Goal: Task Accomplishment & Management: Manage account settings

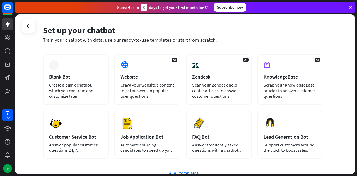
scroll to position [18, 0]
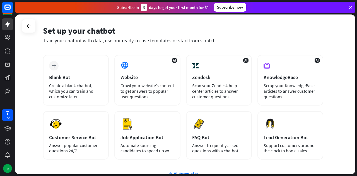
click at [296, 81] on div "AI KnowledgeBase Scrap your KnowledgeBase articles to answer customer questions." at bounding box center [290, 80] width 66 height 51
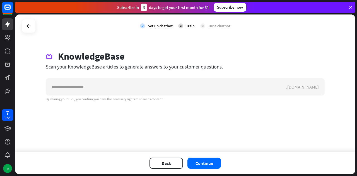
click at [19, 18] on div "check Set up chatbot 2 Train 3 Tune chatbot" at bounding box center [185, 25] width 340 height 23
click at [25, 21] on div at bounding box center [29, 26] width 14 height 14
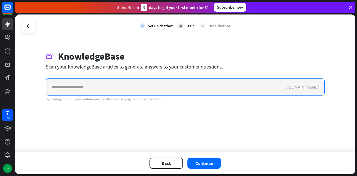
click at [67, 89] on input "text" at bounding box center [166, 87] width 240 height 17
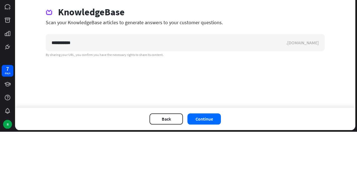
click at [308, 86] on div ".[DOMAIN_NAME]" at bounding box center [305, 87] width 38 height 6
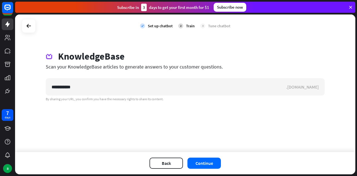
click at [206, 163] on button "Continue" at bounding box center [203, 163] width 33 height 11
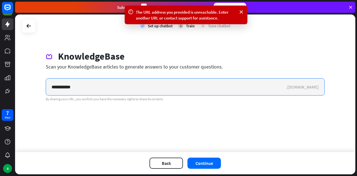
click at [71, 87] on input "**********" at bounding box center [166, 87] width 240 height 17
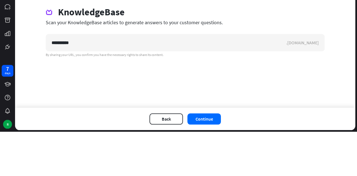
click at [57, 113] on div "**********" at bounding box center [185, 83] width 340 height 138
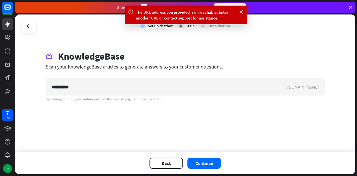
click at [208, 162] on button "Continue" at bounding box center [203, 163] width 33 height 11
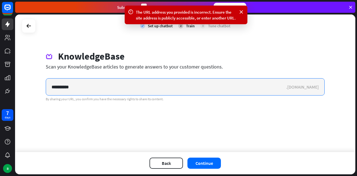
click at [81, 79] on input "**********" at bounding box center [166, 87] width 240 height 17
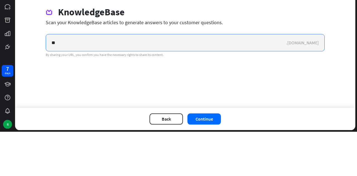
type input "*"
click at [46, 94] on input "text" at bounding box center [166, 87] width 240 height 17
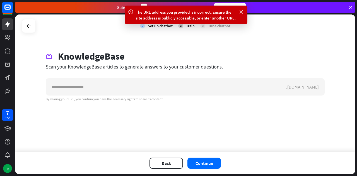
click at [30, 26] on icon at bounding box center [28, 26] width 7 height 7
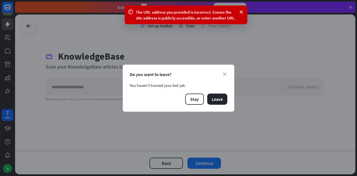
click at [218, 97] on button "Leave" at bounding box center [217, 99] width 20 height 11
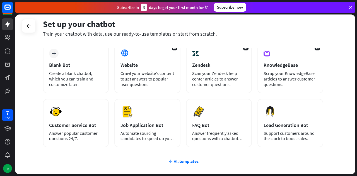
scroll to position [47, 0]
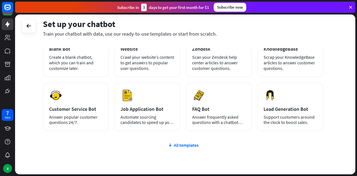
click at [192, 143] on div "All templates" at bounding box center [183, 145] width 280 height 6
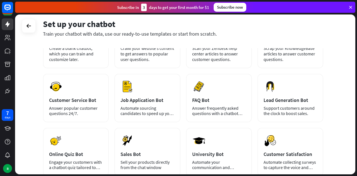
scroll to position [52, 0]
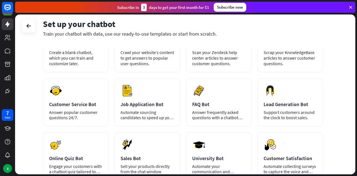
click at [283, 153] on div "Preview Customer Satisfaction Automate collecting surveys to capture the voice …" at bounding box center [290, 156] width 66 height 48
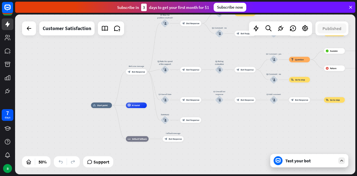
click at [302, 162] on div "Test your bot" at bounding box center [310, 161] width 50 height 6
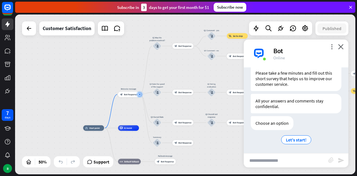
scroll to position [46, 0]
click at [298, 138] on span "Let's start!" at bounding box center [296, 140] width 21 height 6
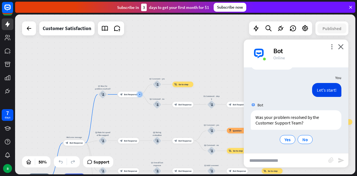
scroll to position [106, 0]
click at [307, 141] on span "No" at bounding box center [305, 140] width 6 height 6
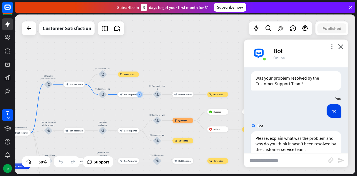
scroll to position [156, 0]
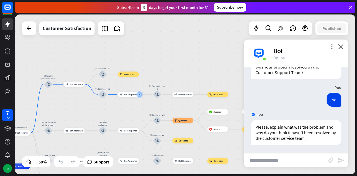
click at [294, 158] on input "text" at bounding box center [286, 161] width 84 height 14
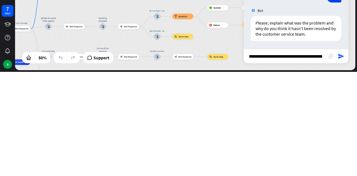
scroll to position [0, 56]
type input "**********"
click at [338, 162] on icon "send" at bounding box center [340, 160] width 7 height 7
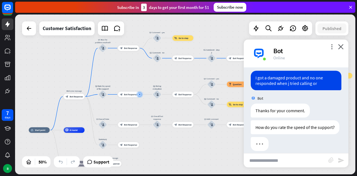
scroll to position [250, 0]
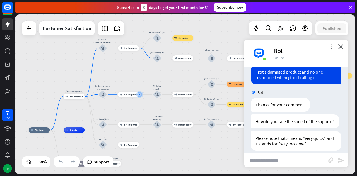
click at [303, 162] on input "text" at bounding box center [286, 161] width 84 height 14
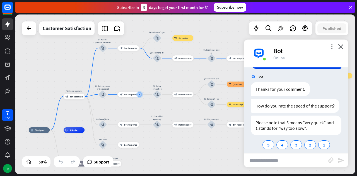
scroll to position [271, 0]
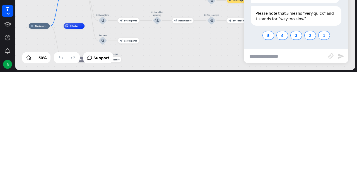
click at [326, 138] on div "1" at bounding box center [324, 139] width 12 height 9
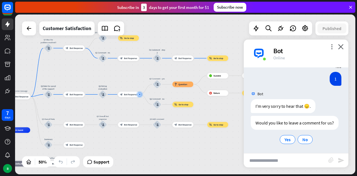
scroll to position [342, 0]
click at [290, 140] on span "Yes" at bounding box center [287, 140] width 6 height 6
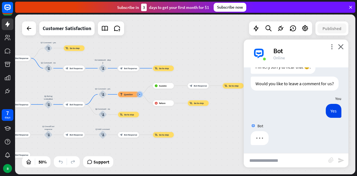
scroll to position [381, 0]
click at [304, 159] on input "text" at bounding box center [286, 161] width 84 height 14
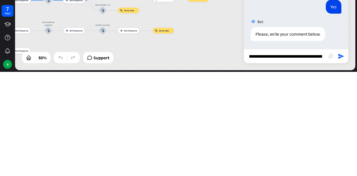
scroll to position [0, 72]
type input "**********"
click at [341, 163] on icon "send" at bounding box center [340, 160] width 7 height 7
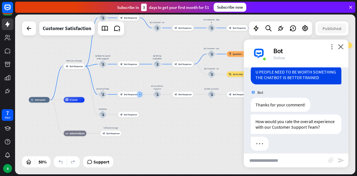
scroll to position [481, 0]
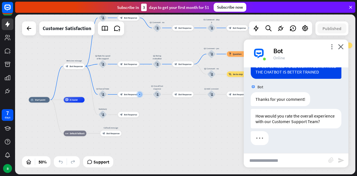
click at [283, 163] on input "text" at bounding box center [286, 161] width 84 height 14
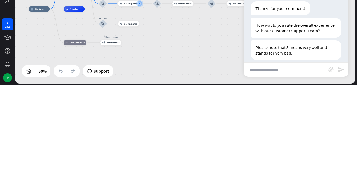
scroll to position [502, 0]
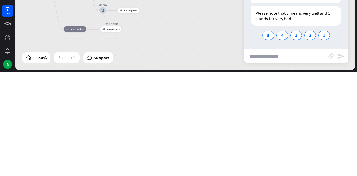
click at [267, 141] on span "5" at bounding box center [268, 140] width 2 height 6
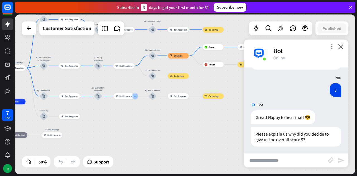
scroll to position [563, 0]
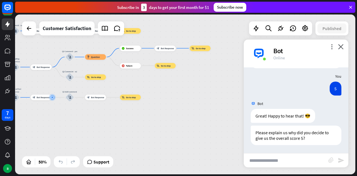
click at [292, 160] on input "text" at bounding box center [286, 161] width 84 height 14
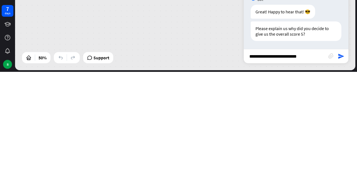
type input "**********"
click at [340, 161] on icon "send" at bounding box center [340, 160] width 7 height 7
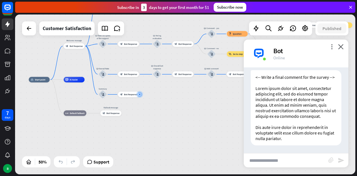
scroll to position [713, 0]
click at [284, 157] on input "text" at bounding box center [286, 161] width 84 height 14
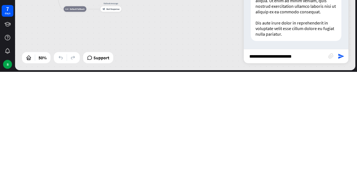
type input "**********"
click at [342, 162] on icon "send" at bounding box center [340, 160] width 7 height 7
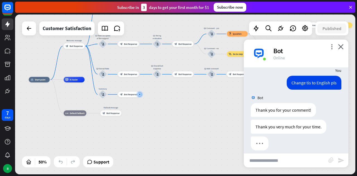
scroll to position [801, 0]
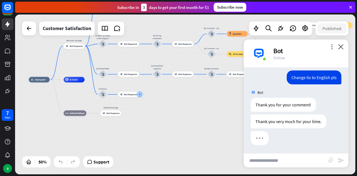
click at [75, 113] on span "Default fallback" at bounding box center [77, 113] width 15 height 3
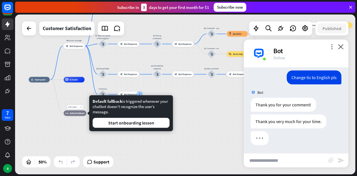
click at [75, 93] on div "home_2 Start point Welcome message block_bot_response Bot Response Q1 Was the p…" at bounding box center [114, 120] width 170 height 80
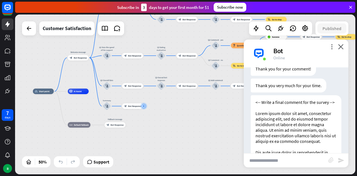
scroll to position [862, 0]
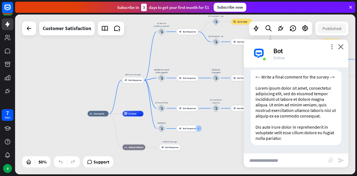
click at [341, 47] on icon "close" at bounding box center [341, 46] width 6 height 5
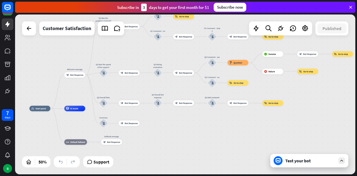
click at [336, 156] on div "Test your bot" at bounding box center [309, 160] width 78 height 13
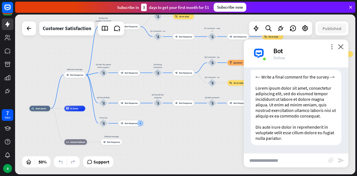
click at [331, 48] on icon "more_vert" at bounding box center [331, 46] width 5 height 5
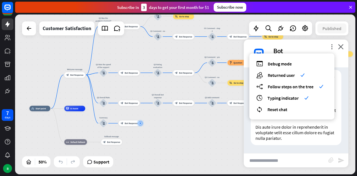
click at [286, 112] on span "Reset chat" at bounding box center [277, 110] width 20 height 6
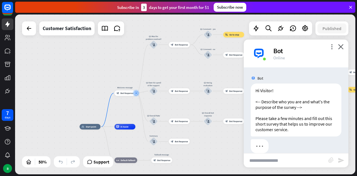
scroll to position [8, 0]
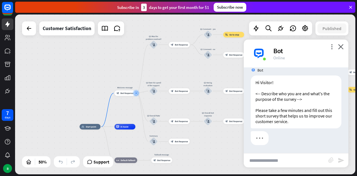
click at [342, 47] on icon "close" at bounding box center [341, 46] width 6 height 5
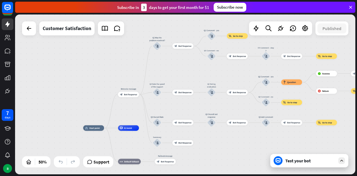
click at [318, 166] on div "Test your bot" at bounding box center [309, 160] width 78 height 13
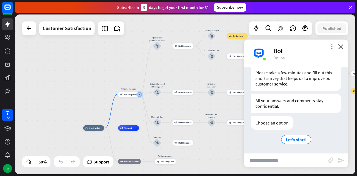
scroll to position [46, 0]
click at [341, 44] on icon "close" at bounding box center [341, 46] width 6 height 5
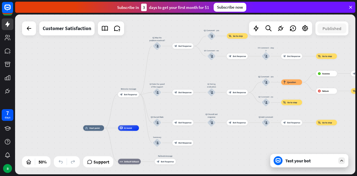
click at [124, 129] on span "AI Assist" at bounding box center [128, 128] width 8 height 3
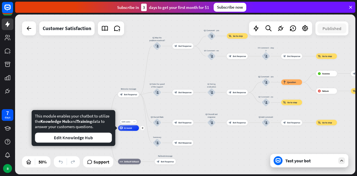
click at [78, 86] on div "home_2 Start point Welcome message block_bot_response Bot Response Q1 Was the p…" at bounding box center [185, 94] width 340 height 160
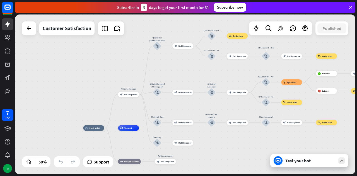
click at [86, 128] on icon "home_2" at bounding box center [86, 128] width 3 height 3
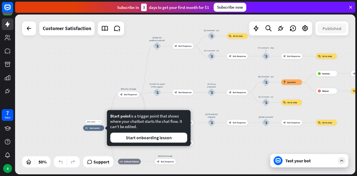
click at [63, 78] on div "Edit name more_horiz plus home_2 Start point Welcome message block_bot_response…" at bounding box center [185, 94] width 340 height 160
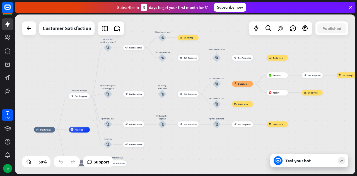
click at [109, 33] on link at bounding box center [104, 28] width 11 height 11
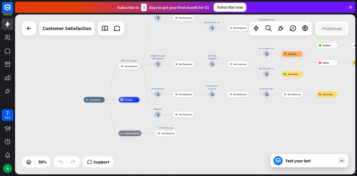
click at [349, 7] on icon at bounding box center [350, 7] width 5 height 5
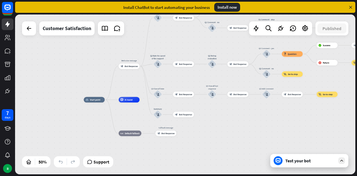
click at [351, 9] on icon at bounding box center [350, 7] width 5 height 5
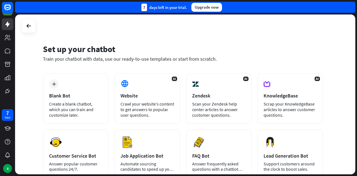
click at [77, 107] on div "Create a blank chatbot, which you can train and customize later." at bounding box center [76, 109] width 54 height 17
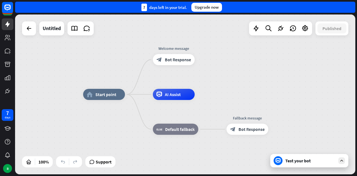
click at [106, 97] on span "Start point" at bounding box center [105, 95] width 21 height 6
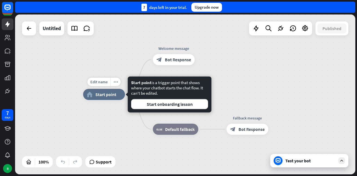
click at [140, 145] on div "Edit name more_horiz plus home_2 Start point Welcome message block_bot_response…" at bounding box center [253, 174] width 340 height 160
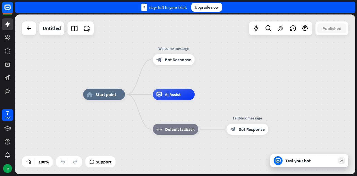
click at [308, 161] on div "Test your bot" at bounding box center [310, 161] width 50 height 6
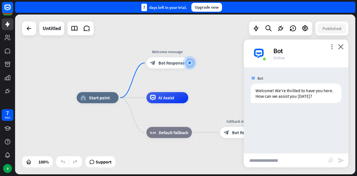
click at [277, 159] on input "text" at bounding box center [286, 161] width 84 height 14
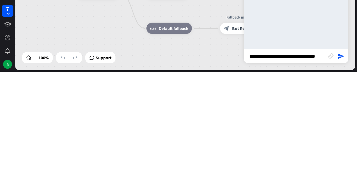
scroll to position [0, 7]
type input "**********"
click at [339, 158] on icon "send" at bounding box center [340, 160] width 7 height 7
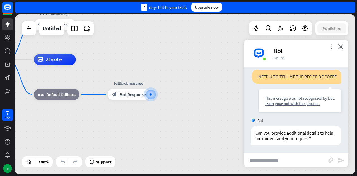
scroll to position [47, 0]
click at [308, 106] on div "Train your bot with this phrase." at bounding box center [299, 103] width 70 height 5
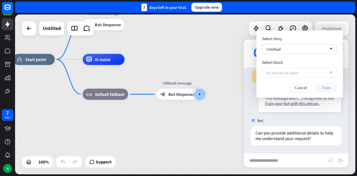
click at [324, 52] on div "Untitled arrow_down" at bounding box center [299, 49] width 75 height 10
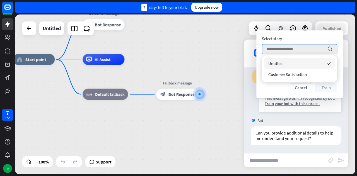
click at [316, 73] on div "Customer Satisfaction" at bounding box center [299, 74] width 71 height 11
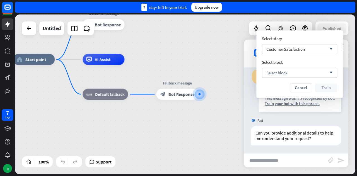
click at [320, 70] on div "Select block arrow_down" at bounding box center [299, 73] width 75 height 10
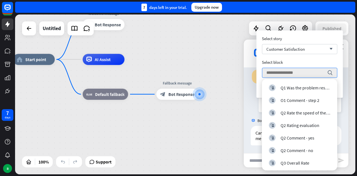
click at [313, 69] on input "search" at bounding box center [295, 72] width 58 height 9
click at [319, 69] on input "search" at bounding box center [295, 72] width 58 height 9
click at [330, 75] on icon "search" at bounding box center [330, 73] width 6 height 6
click at [319, 89] on div "Q1 Was the problem resolved?" at bounding box center [305, 88] width 50 height 6
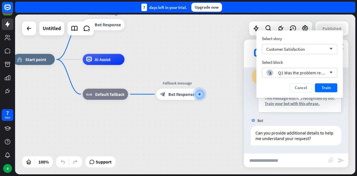
click at [328, 74] on icon "arrow_down" at bounding box center [329, 72] width 6 height 3
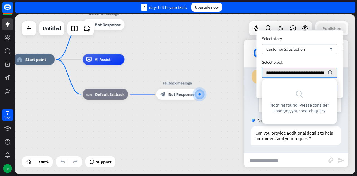
type input "**********"
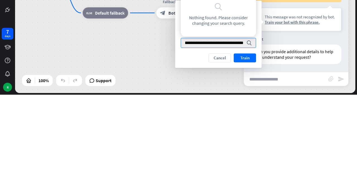
click at [249, 140] on button "Train" at bounding box center [245, 139] width 22 height 9
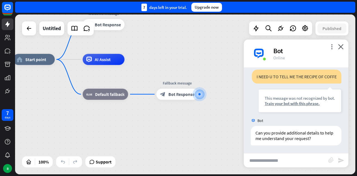
scroll to position [42, 0]
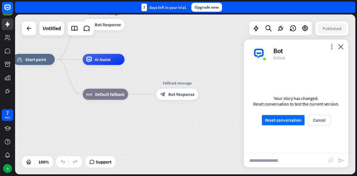
click at [295, 123] on button "Reset conversation" at bounding box center [283, 120] width 43 height 10
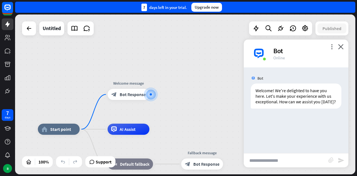
click at [288, 159] on input "text" at bounding box center [286, 161] width 84 height 14
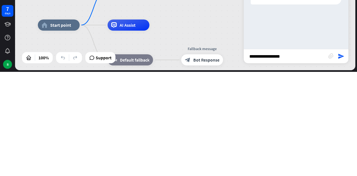
type input "**********"
click at [340, 162] on icon "send" at bounding box center [340, 160] width 7 height 7
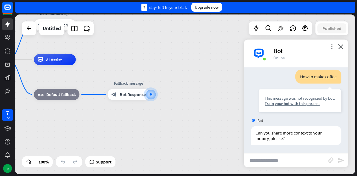
scroll to position [52, 0]
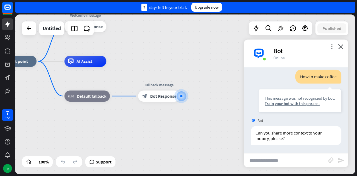
click at [147, 94] on icon "block_bot_response" at bounding box center [145, 96] width 6 height 6
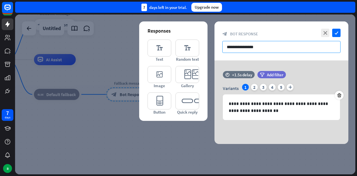
click at [296, 48] on input "**********" at bounding box center [281, 47] width 118 height 12
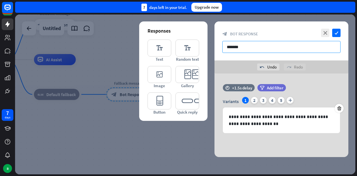
type input "******"
click at [30, 51] on div at bounding box center [185, 94] width 340 height 160
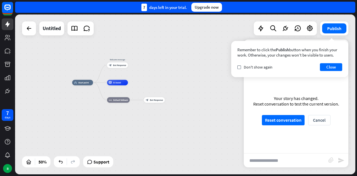
click at [293, 120] on button "Reset conversation" at bounding box center [283, 120] width 43 height 10
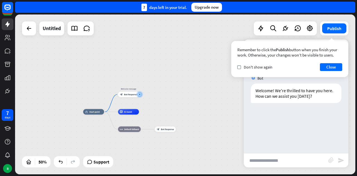
click at [335, 67] on button "Close" at bounding box center [331, 67] width 22 height 8
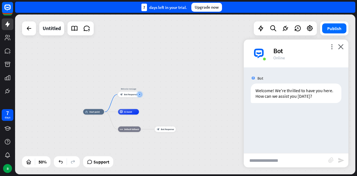
click at [280, 163] on input "text" at bounding box center [286, 161] width 84 height 14
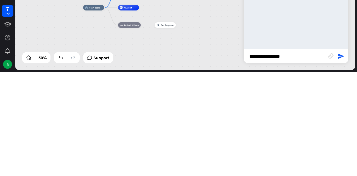
type input "**********"
click at [323, 149] on div "Bot Welcome! We're thrilled to have you here. How can we assist you [DATE]? [DA…" at bounding box center [296, 110] width 104 height 86
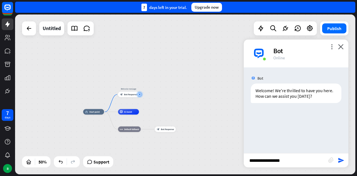
click at [340, 159] on icon "send" at bounding box center [340, 160] width 7 height 7
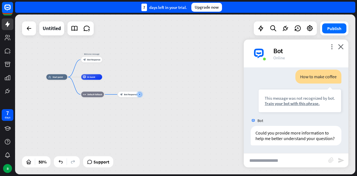
scroll to position [47, 0]
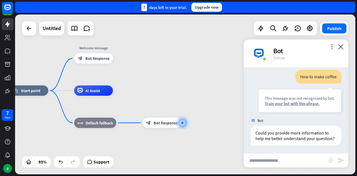
click at [74, 58] on div "block_bot_response Bot Response" at bounding box center [93, 58] width 39 height 10
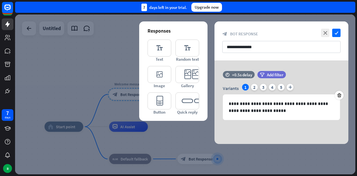
click at [185, 146] on div at bounding box center [185, 94] width 340 height 160
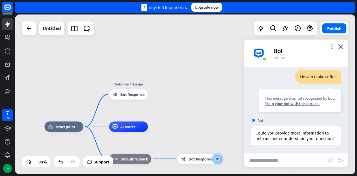
click at [144, 93] on span "Bot Response" at bounding box center [132, 94] width 24 height 5
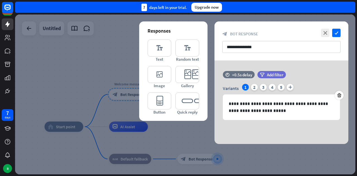
click at [149, 98] on div at bounding box center [185, 94] width 340 height 160
click at [131, 122] on div at bounding box center [185, 94] width 340 height 160
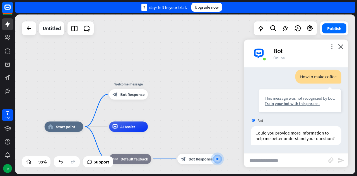
click at [147, 96] on div "block_bot_response Bot Response" at bounding box center [128, 94] width 39 height 10
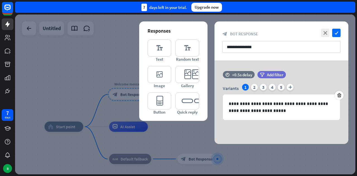
click at [134, 98] on div at bounding box center [185, 94] width 340 height 160
click at [309, 49] on input "**********" at bounding box center [281, 47] width 118 height 12
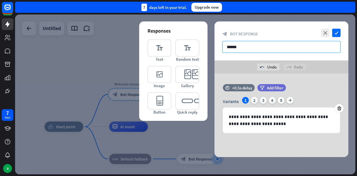
type input "*****"
click at [57, 54] on div at bounding box center [185, 94] width 340 height 160
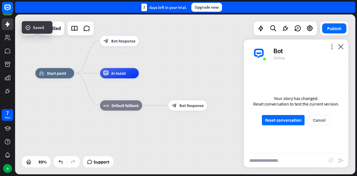
click at [196, 107] on span "Bot Response" at bounding box center [191, 105] width 24 height 5
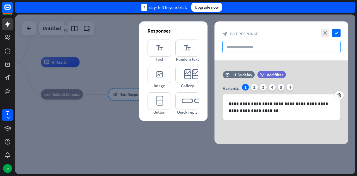
click at [250, 45] on input "text" at bounding box center [281, 47] width 118 height 12
click at [296, 44] on input "text" at bounding box center [281, 47] width 118 height 12
click at [300, 52] on input "text" at bounding box center [281, 47] width 118 height 12
click at [322, 35] on icon "close" at bounding box center [325, 33] width 8 height 8
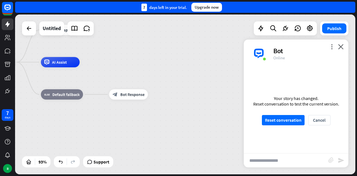
click at [341, 48] on icon "close" at bounding box center [341, 46] width 6 height 5
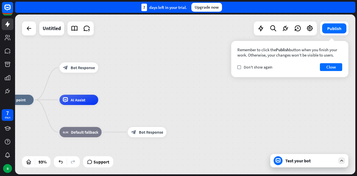
click at [67, 69] on icon "block_bot_response" at bounding box center [65, 67] width 5 height 5
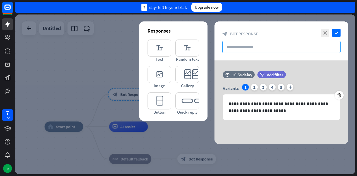
click at [301, 46] on input "text" at bounding box center [281, 47] width 118 height 12
click at [45, 47] on div at bounding box center [185, 94] width 340 height 160
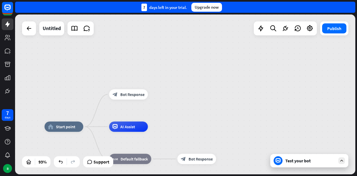
click at [44, 47] on div "home_2 Start point block_bot_response Bot Response AI Assist block_fallback Def…" at bounding box center [185, 94] width 340 height 160
click at [26, 28] on icon at bounding box center [29, 28] width 7 height 7
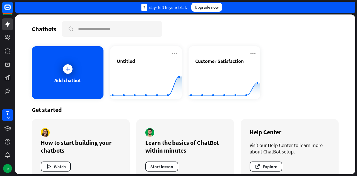
click at [61, 67] on div at bounding box center [68, 69] width 14 height 14
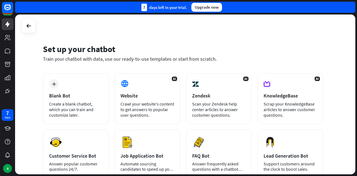
click at [65, 91] on div "plus Blank Bot Create a blank chatbot, which you can train and customize later." at bounding box center [76, 98] width 66 height 51
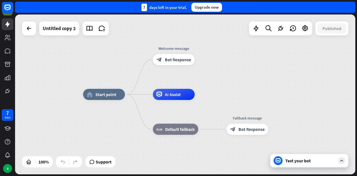
click at [92, 96] on icon "home_2" at bounding box center [90, 95] width 6 height 6
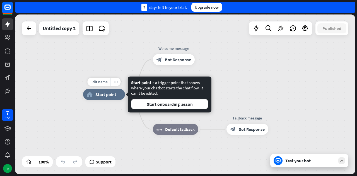
click at [56, 52] on div "Edit name more_horiz plus home_2 Start point Welcome message block_bot_response…" at bounding box center [185, 94] width 340 height 160
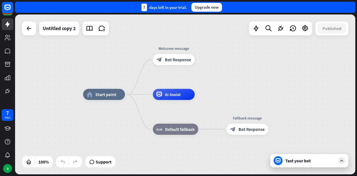
click at [176, 60] on span "Bot Response" at bounding box center [178, 60] width 26 height 6
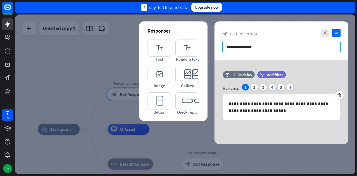
click at [308, 45] on input "**********" at bounding box center [281, 47] width 118 height 12
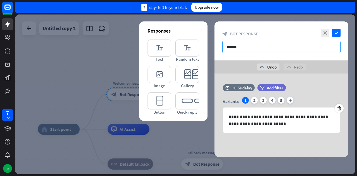
type input "*****"
click at [327, 47] on input "**********" at bounding box center [281, 47] width 118 height 12
type input "**********"
click at [338, 36] on icon "check" at bounding box center [336, 33] width 8 height 8
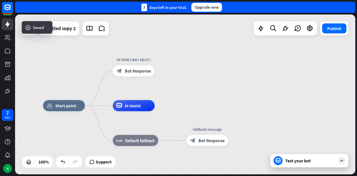
click at [308, 162] on div "Test your bot" at bounding box center [310, 161] width 50 height 6
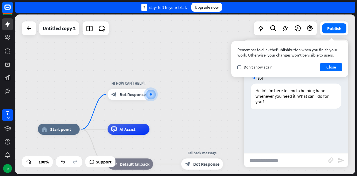
click at [335, 68] on button "Close" at bounding box center [331, 67] width 22 height 8
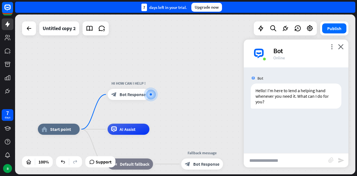
click at [281, 161] on input "text" at bounding box center [286, 161] width 84 height 14
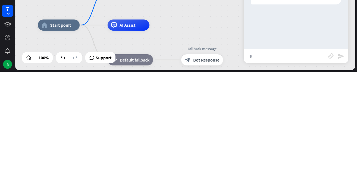
type input "**"
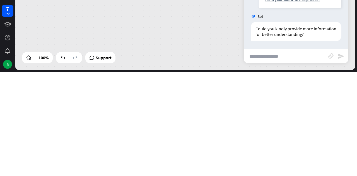
scroll to position [52, 0]
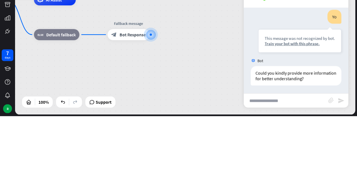
click at [119, 95] on div "block_bot_response Bot Response" at bounding box center [129, 94] width 42 height 11
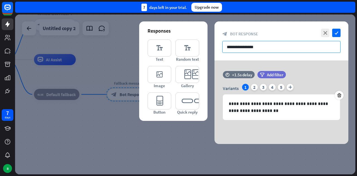
click at [303, 47] on input "**********" at bounding box center [281, 47] width 118 height 12
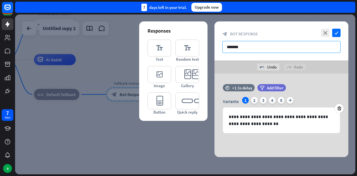
type input "******"
type input "**********"
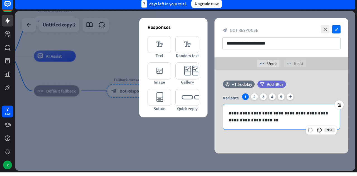
click at [338, 33] on icon "check" at bounding box center [336, 33] width 8 height 8
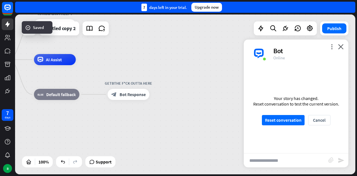
click at [282, 120] on button "Reset conversation" at bounding box center [283, 120] width 43 height 10
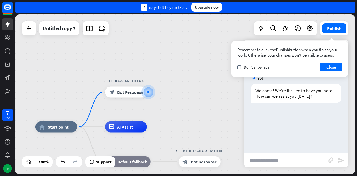
click at [281, 160] on input "text" at bounding box center [286, 161] width 84 height 14
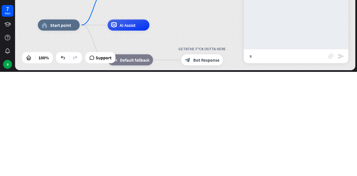
type input "**"
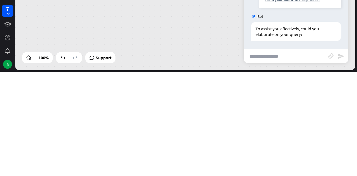
scroll to position [47, 0]
type input "**"
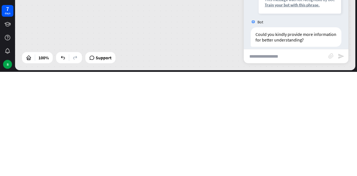
scroll to position [136, 0]
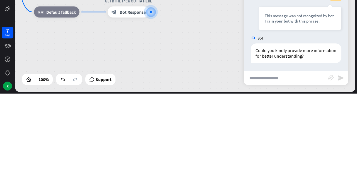
click at [53, 123] on div "home_2 Start point HI HOW CAN I HELP ! block_bot_response Bot Response AI Assis…" at bounding box center [134, 140] width 340 height 160
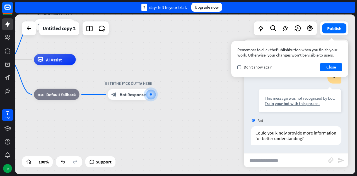
click at [85, 27] on link at bounding box center [89, 28] width 11 height 11
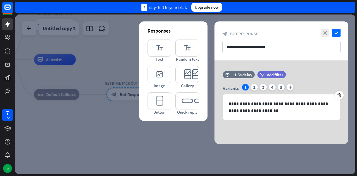
click at [28, 24] on div at bounding box center [185, 94] width 340 height 160
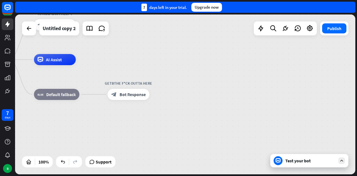
click at [25, 24] on div at bounding box center [28, 28] width 11 height 11
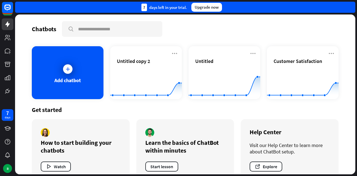
click at [65, 66] on icon at bounding box center [68, 69] width 6 height 6
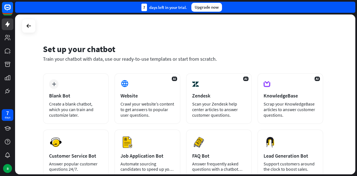
click at [29, 28] on icon at bounding box center [28, 26] width 7 height 7
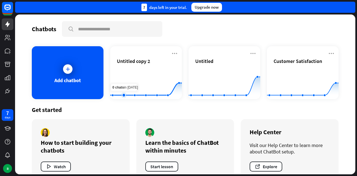
click at [173, 54] on icon at bounding box center [174, 53] width 7 height 7
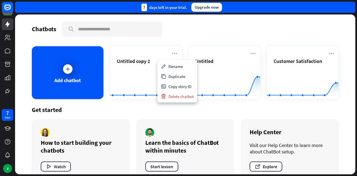
click at [185, 96] on div "Delete chatbot" at bounding box center [177, 96] width 38 height 10
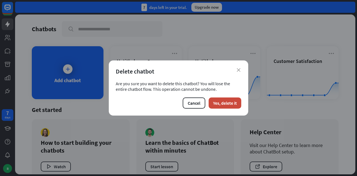
click at [228, 102] on button "Yes, delete it" at bounding box center [224, 103] width 33 height 11
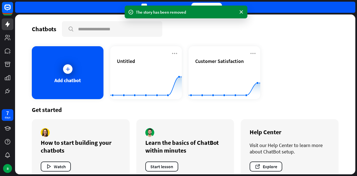
click at [173, 50] on icon at bounding box center [174, 53] width 7 height 7
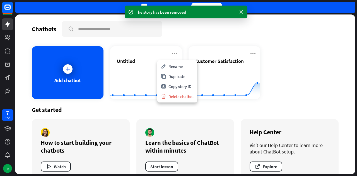
click at [185, 98] on div "Delete chatbot" at bounding box center [177, 96] width 38 height 10
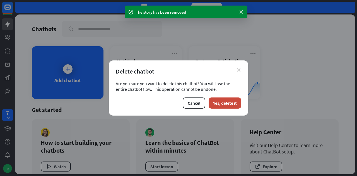
click at [232, 101] on button "Yes, delete it" at bounding box center [224, 103] width 33 height 11
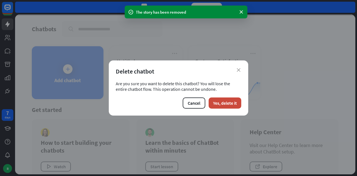
click at [227, 108] on button "Yes, delete it" at bounding box center [224, 103] width 33 height 11
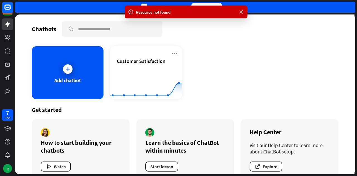
click at [174, 51] on icon at bounding box center [174, 53] width 7 height 7
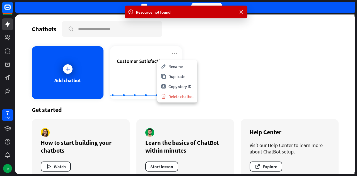
click at [184, 93] on div "Delete chatbot" at bounding box center [177, 96] width 38 height 10
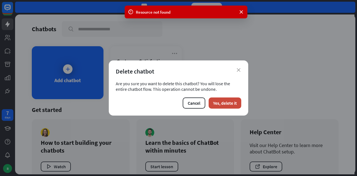
click at [231, 103] on button "Yes, delete it" at bounding box center [224, 103] width 33 height 11
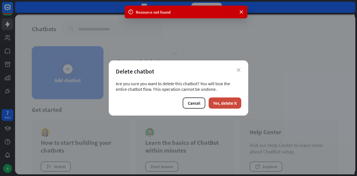
click at [241, 103] on button "Yes, delete it" at bounding box center [224, 103] width 33 height 11
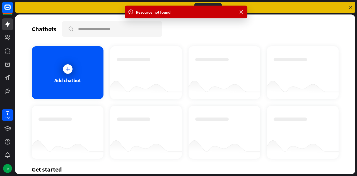
click at [9, 170] on div "R" at bounding box center [7, 168] width 9 height 9
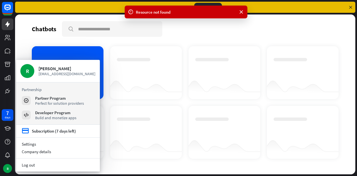
click at [23, 164] on link "Log out" at bounding box center [58, 165] width 84 height 8
